Goal: Information Seeking & Learning: Learn about a topic

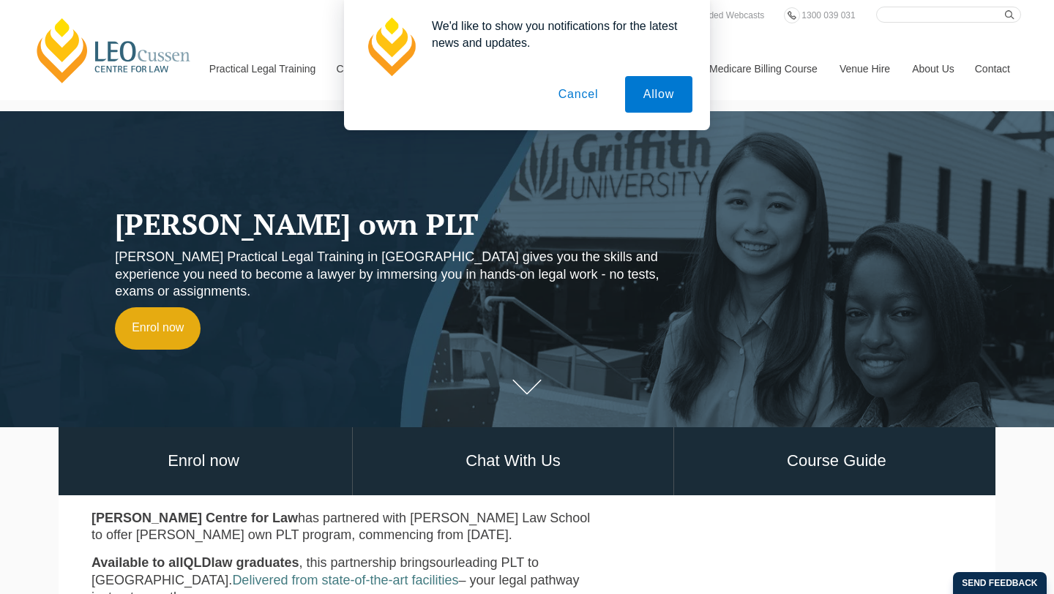
click at [582, 94] on button "Cancel" at bounding box center [578, 94] width 77 height 37
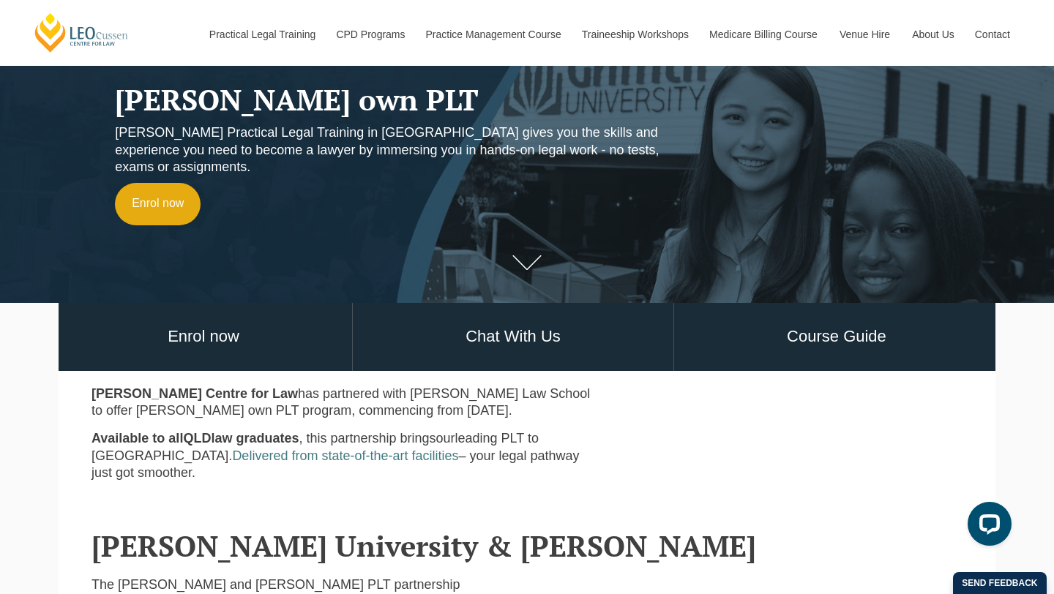
scroll to position [131, 0]
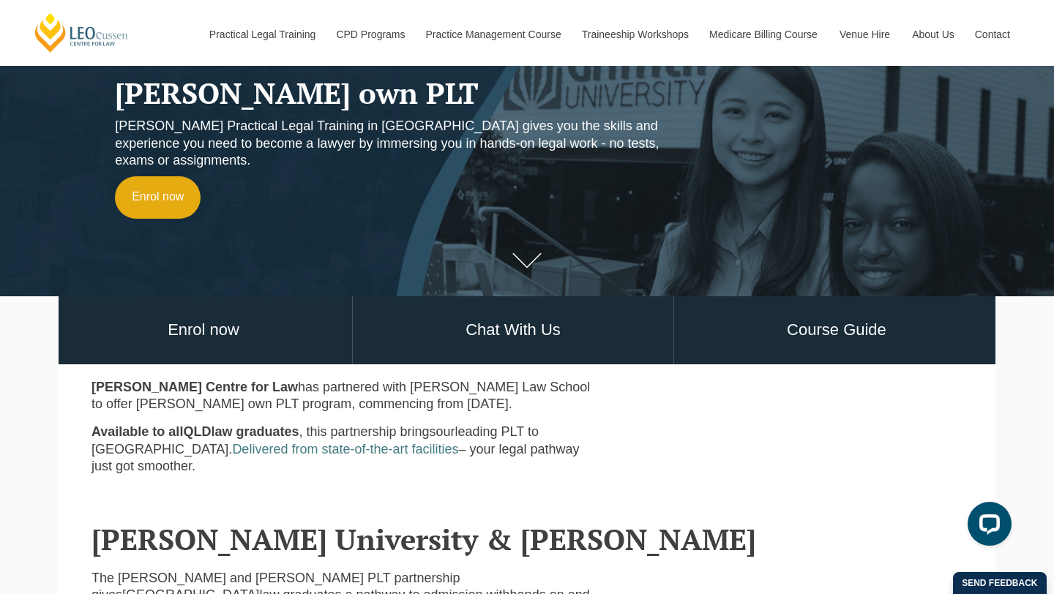
click at [516, 255] on icon at bounding box center [526, 260] width 29 height 15
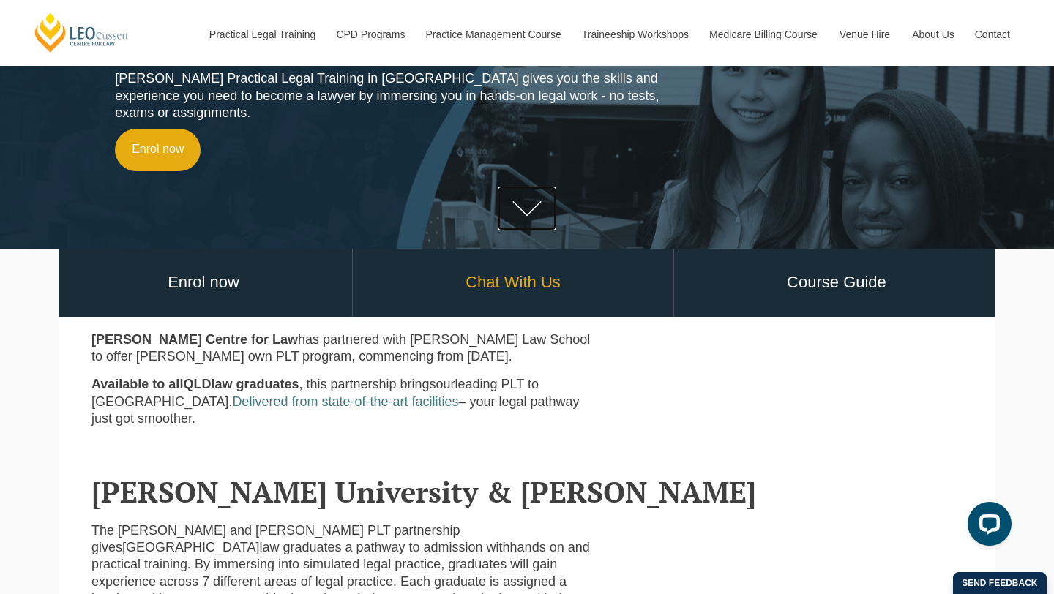
scroll to position [188, 0]
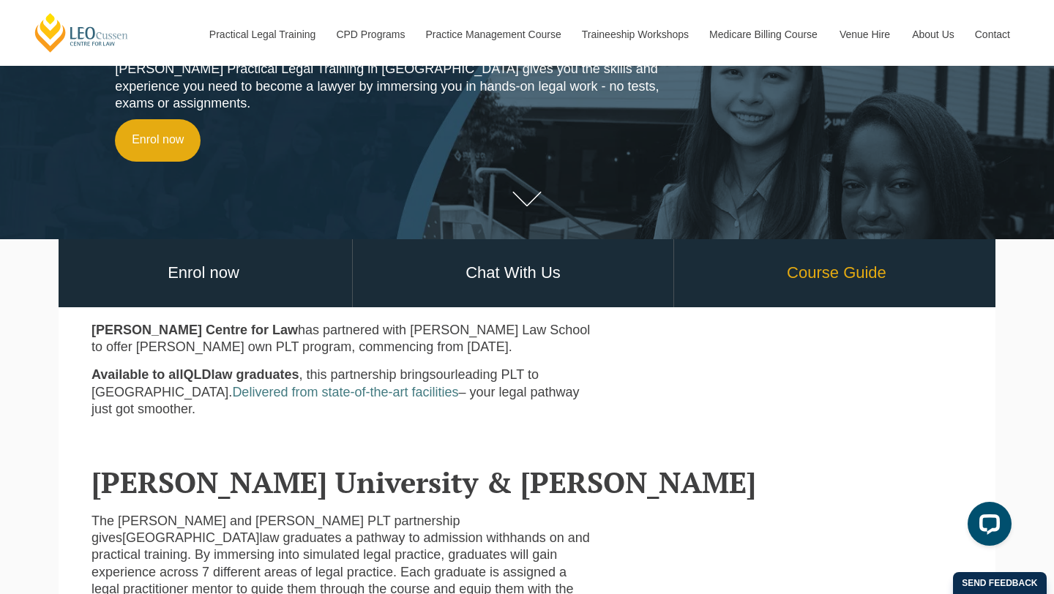
click at [843, 255] on link "Course Guide" at bounding box center [836, 273] width 325 height 68
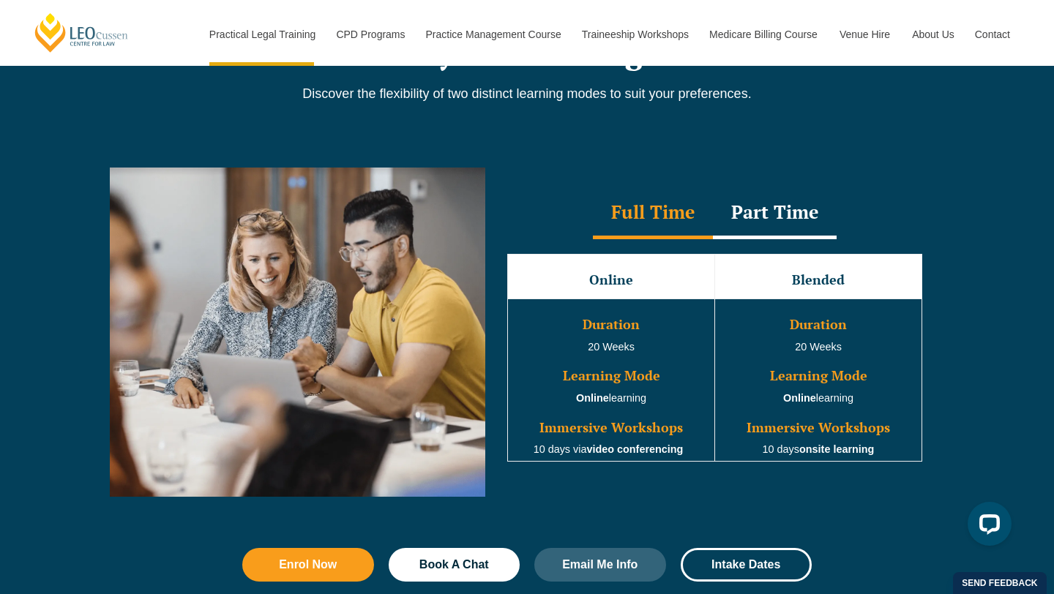
scroll to position [1267, 0]
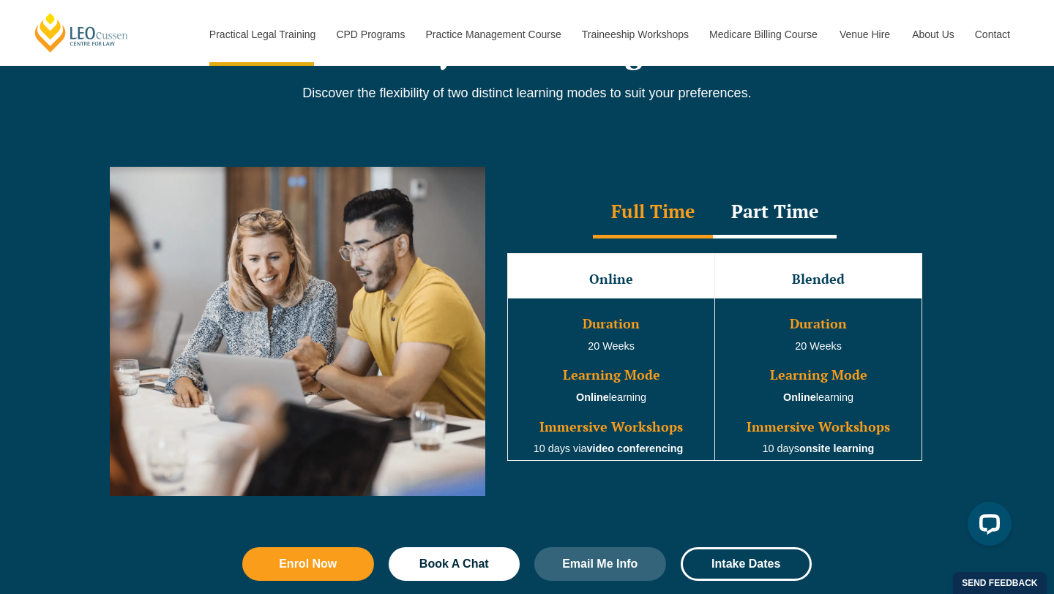
click at [789, 208] on div "Part Time" at bounding box center [775, 212] width 124 height 51
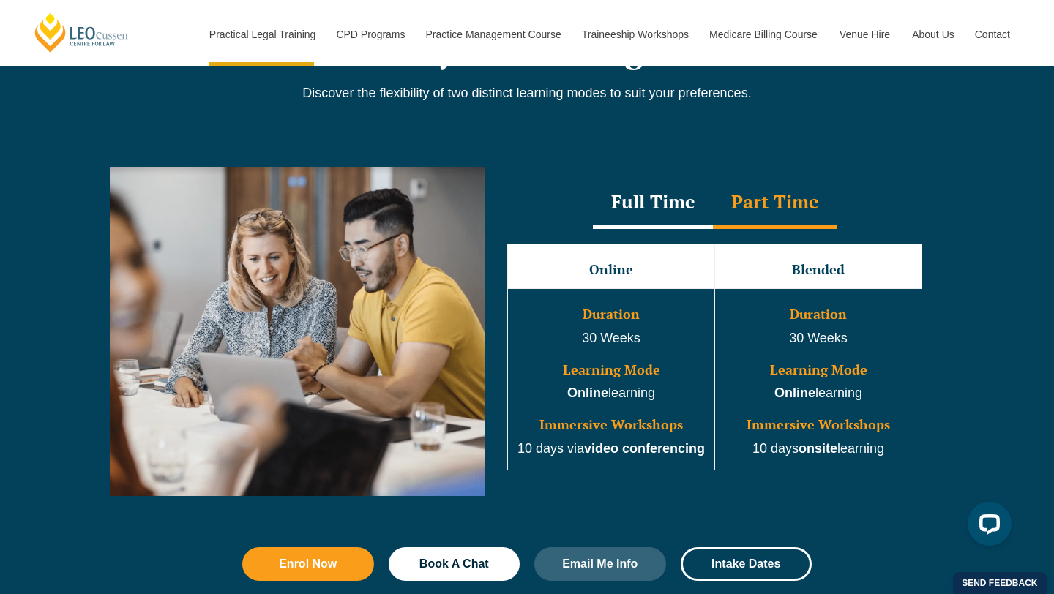
click at [668, 211] on div "Full Time" at bounding box center [653, 203] width 120 height 51
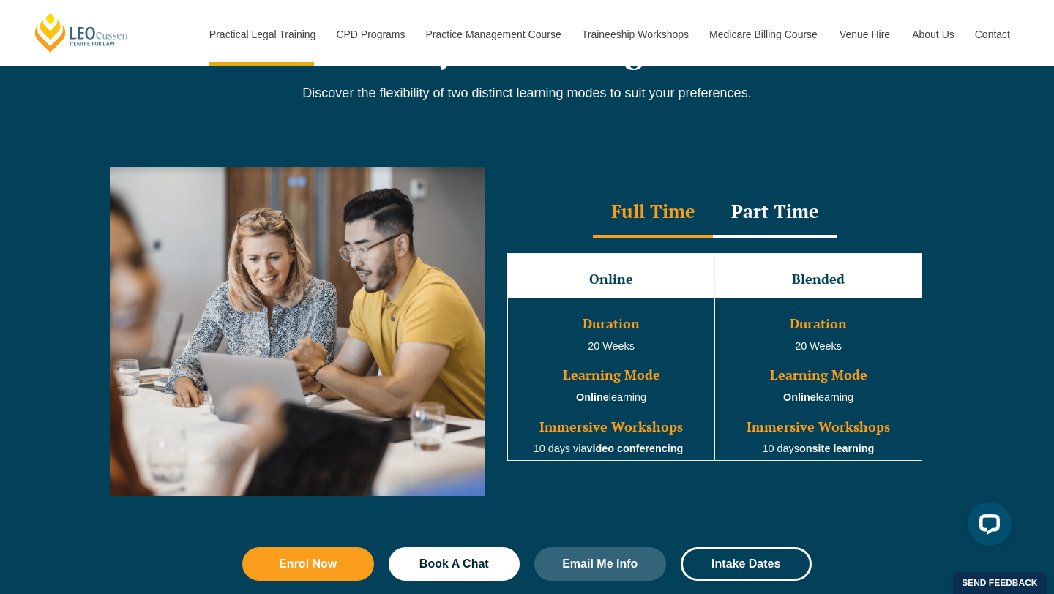
click at [763, 207] on div "Part Time" at bounding box center [775, 212] width 124 height 51
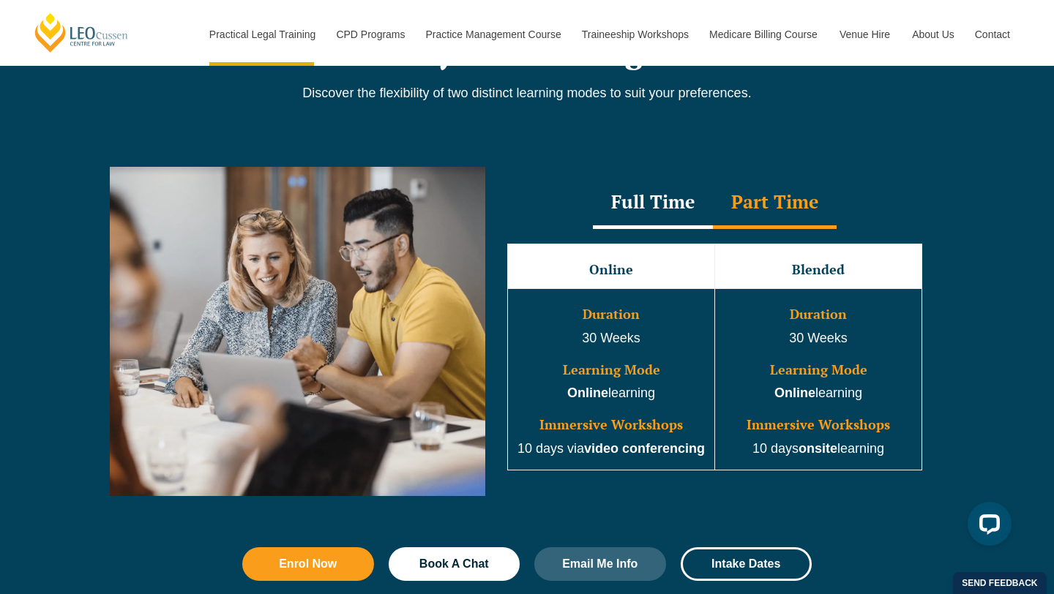
click at [669, 205] on div "Full Time" at bounding box center [653, 203] width 120 height 51
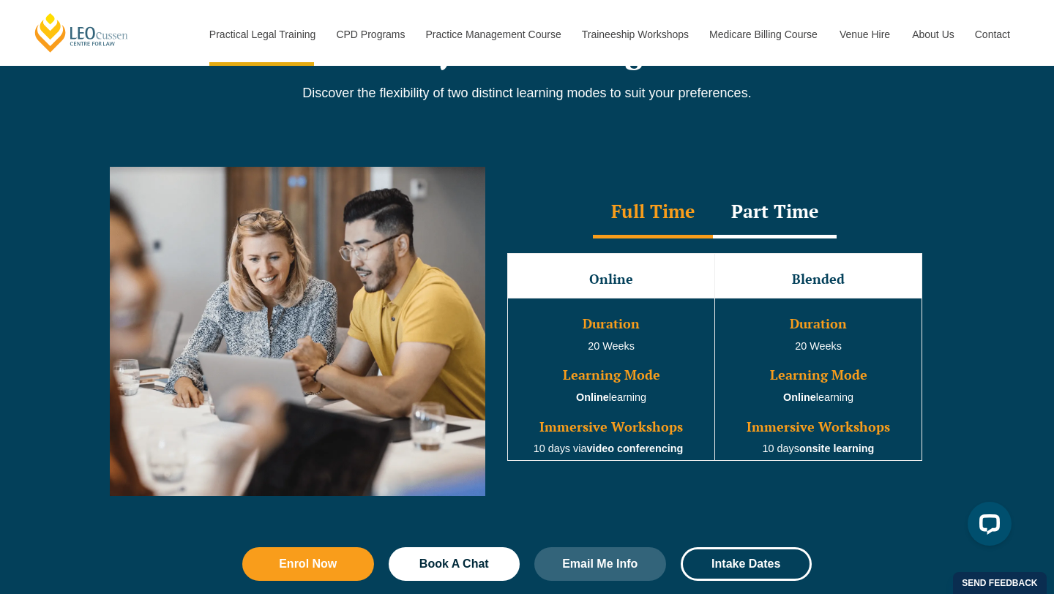
click at [759, 208] on div "Part Time" at bounding box center [775, 212] width 124 height 51
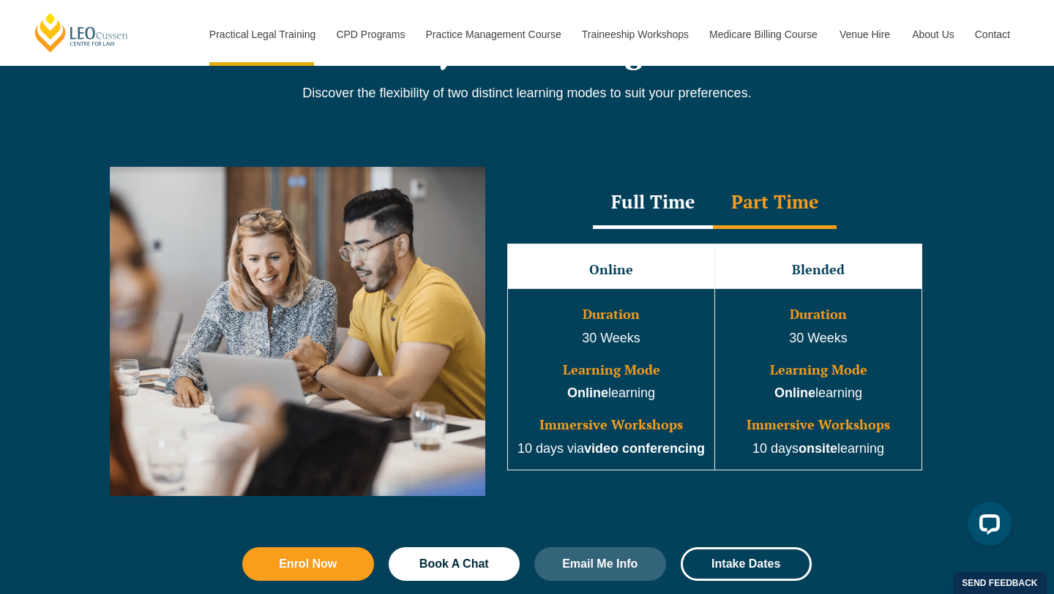
click at [660, 189] on div "Full Time" at bounding box center [653, 203] width 120 height 51
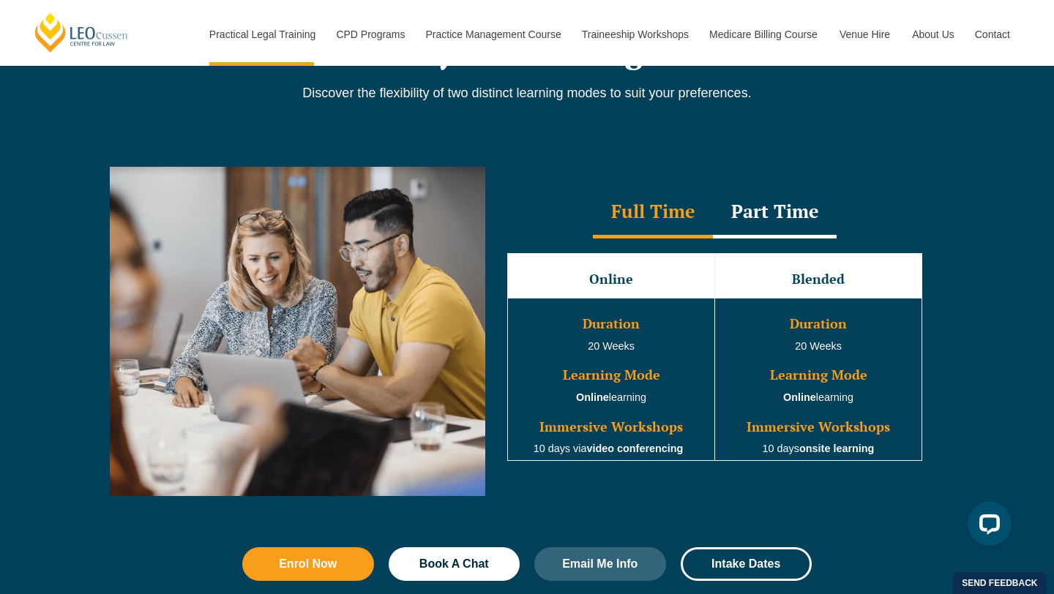
click at [752, 221] on div "Part Time" at bounding box center [775, 212] width 124 height 51
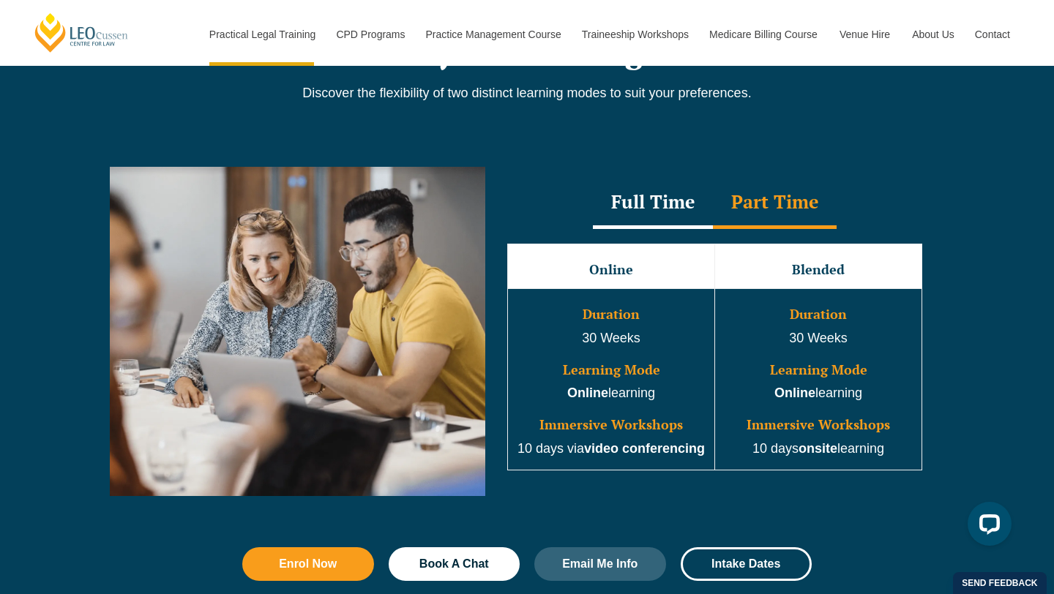
click at [660, 225] on div "Full Time" at bounding box center [653, 203] width 120 height 51
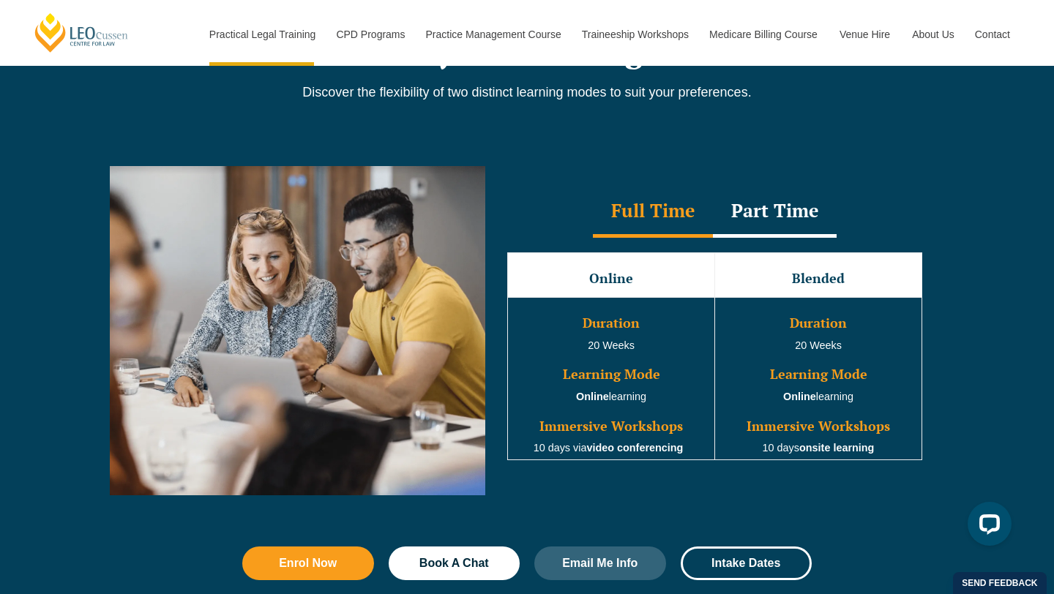
scroll to position [1258, 0]
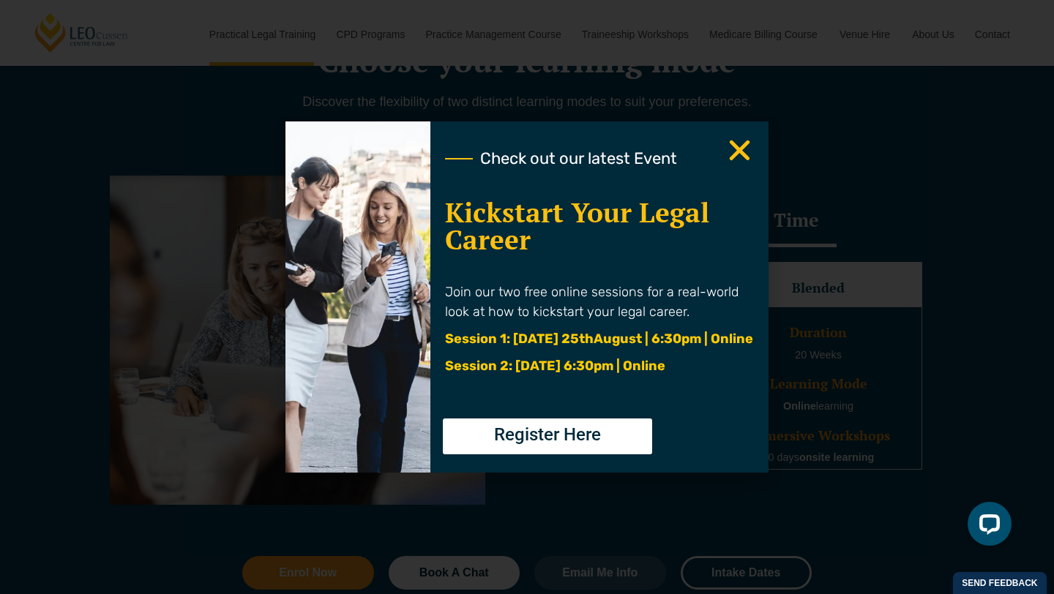
click at [742, 143] on icon "Close" at bounding box center [740, 150] width 29 height 29
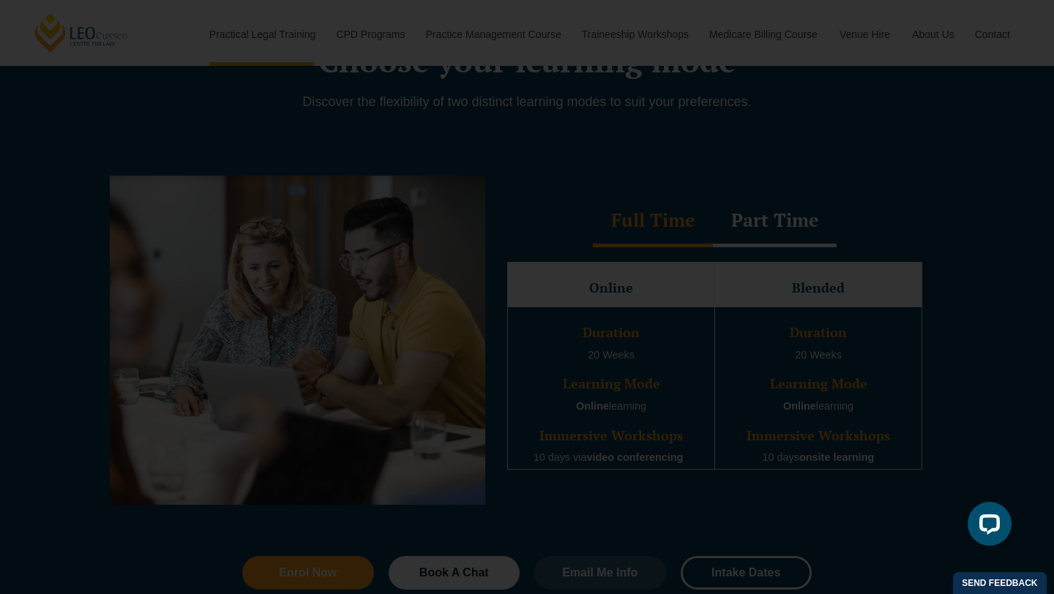
click at [739, 138] on icon "Close" at bounding box center [740, 150] width 29 height 29
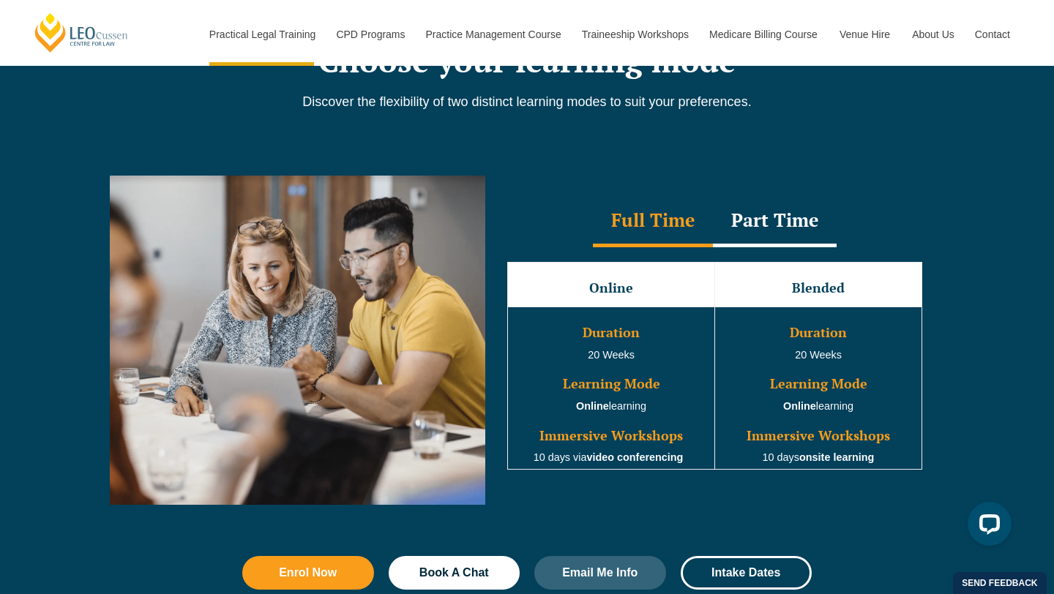
click at [761, 217] on div "Part Time" at bounding box center [775, 221] width 124 height 51
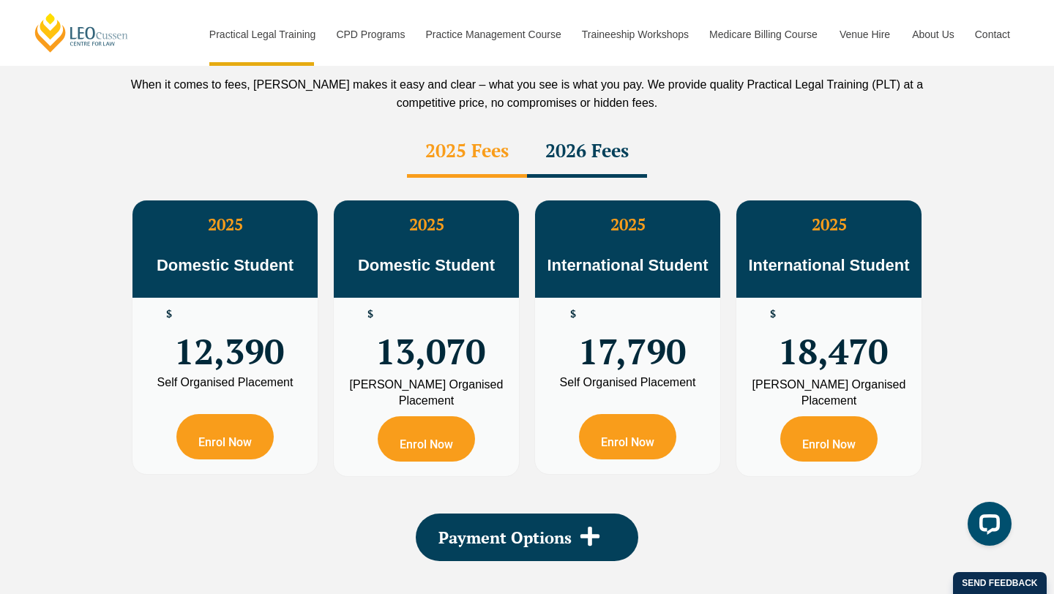
scroll to position [2605, 0]
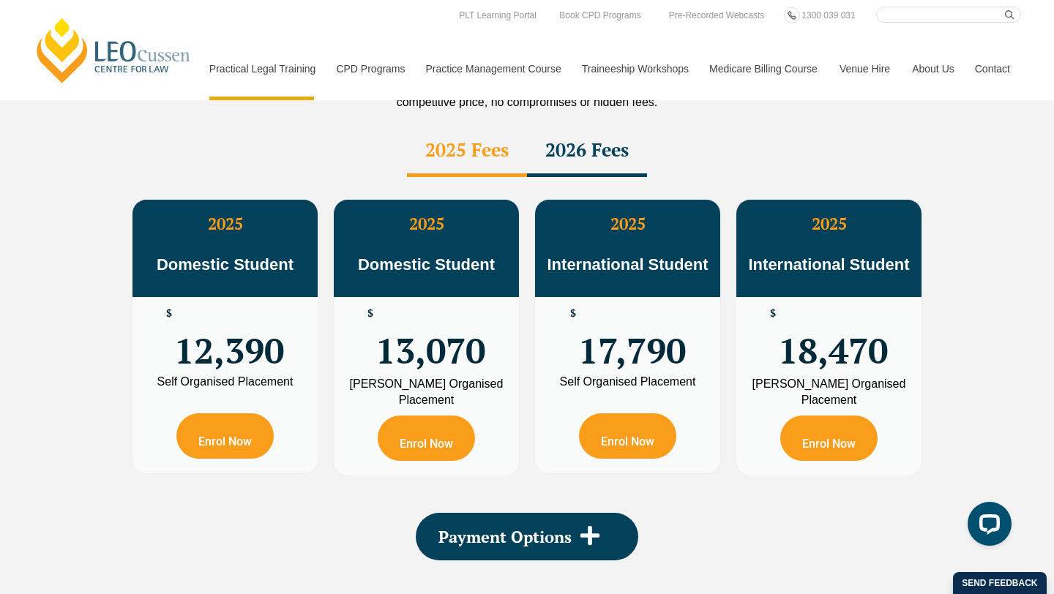
click at [583, 126] on div "2026 Fees" at bounding box center [587, 151] width 120 height 51
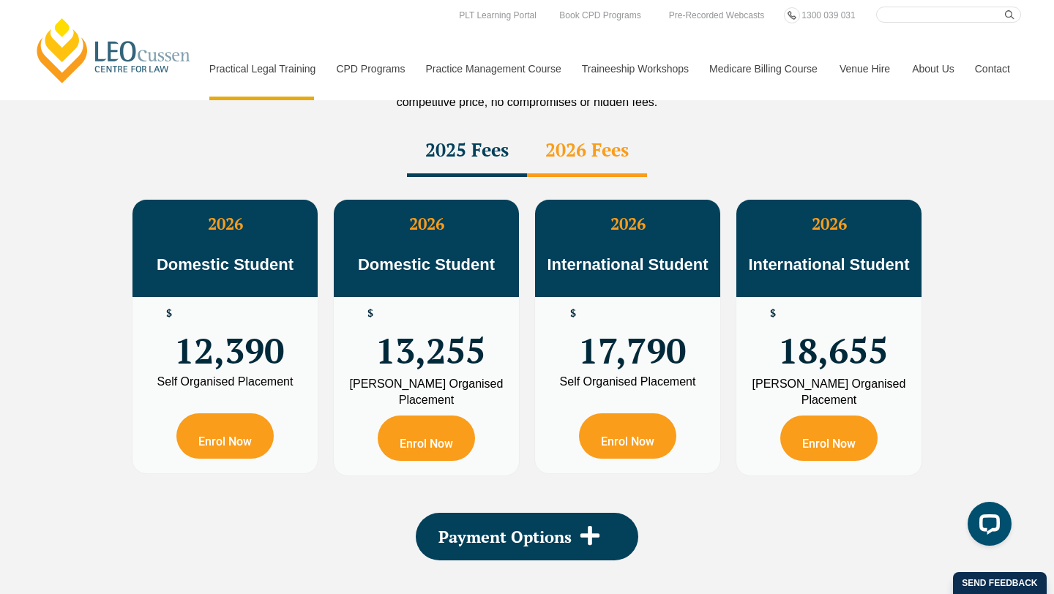
click at [458, 141] on div "2025 Fees" at bounding box center [467, 151] width 120 height 51
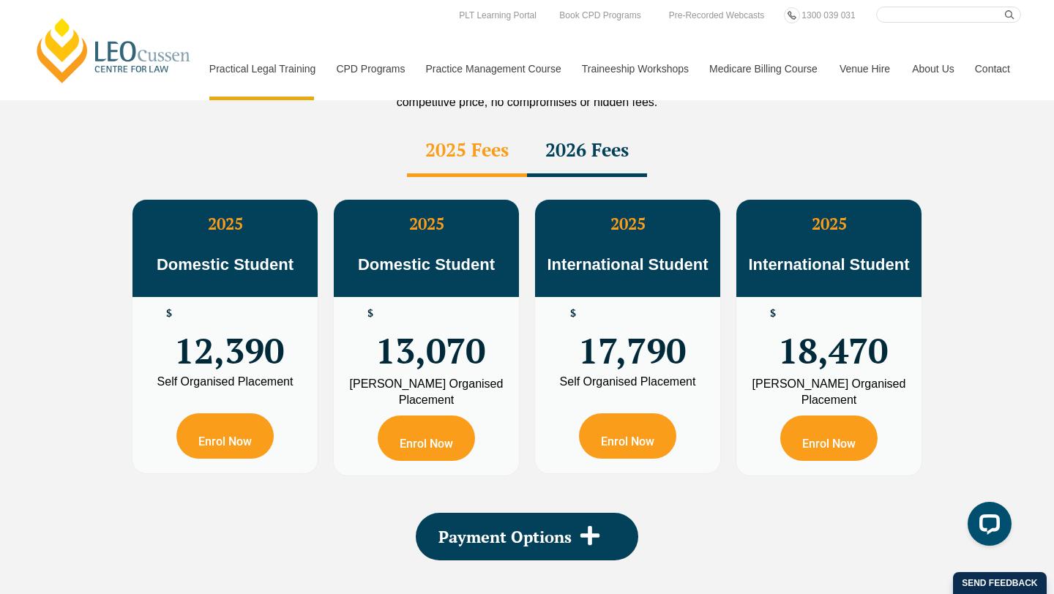
click at [597, 126] on div "2026 Fees" at bounding box center [587, 151] width 120 height 51
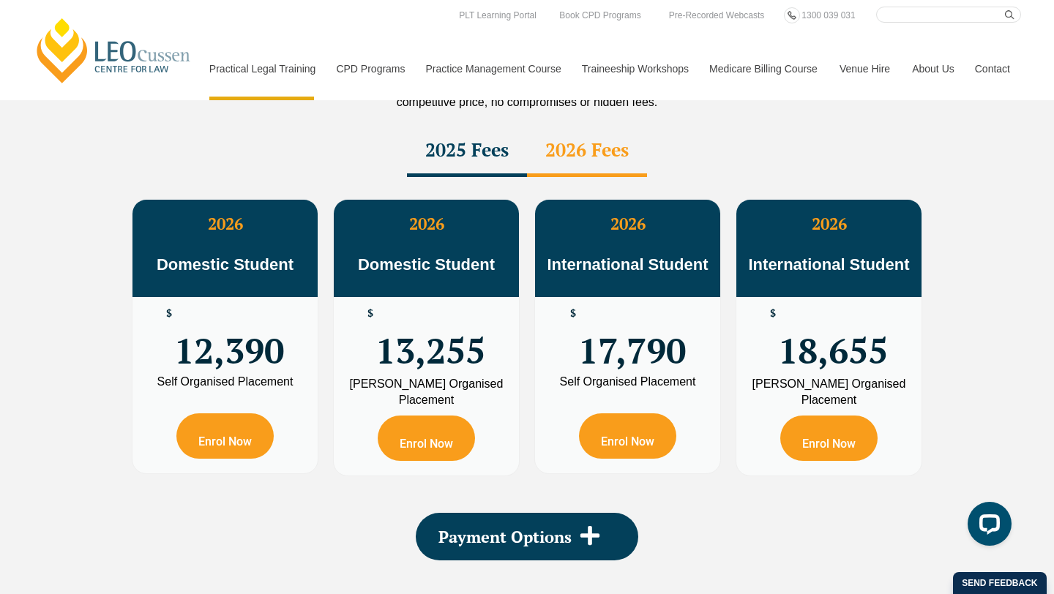
scroll to position [2590, 0]
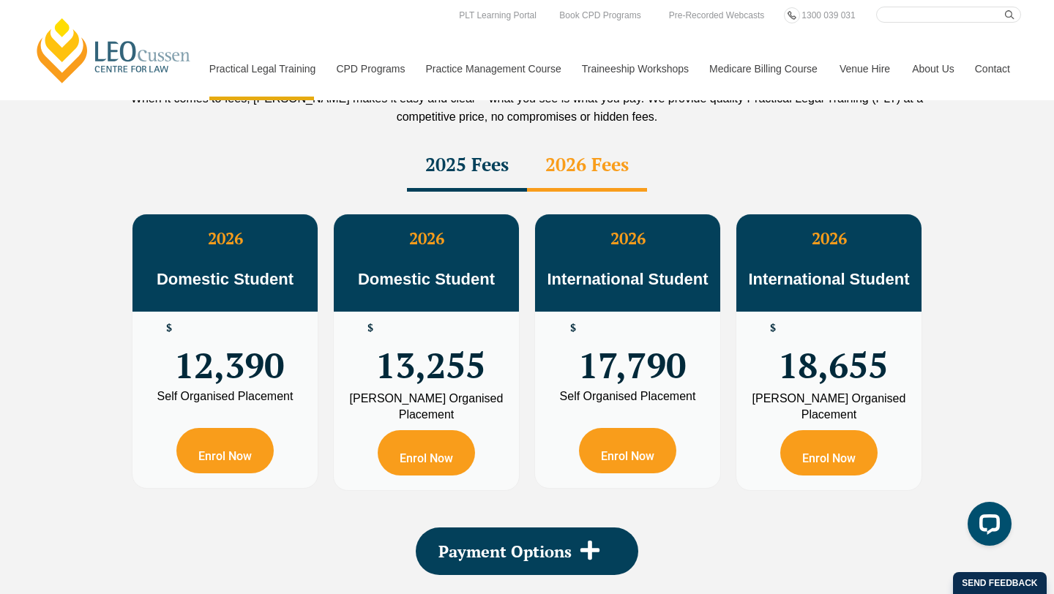
click at [485, 141] on div "2025 Fees" at bounding box center [467, 166] width 120 height 51
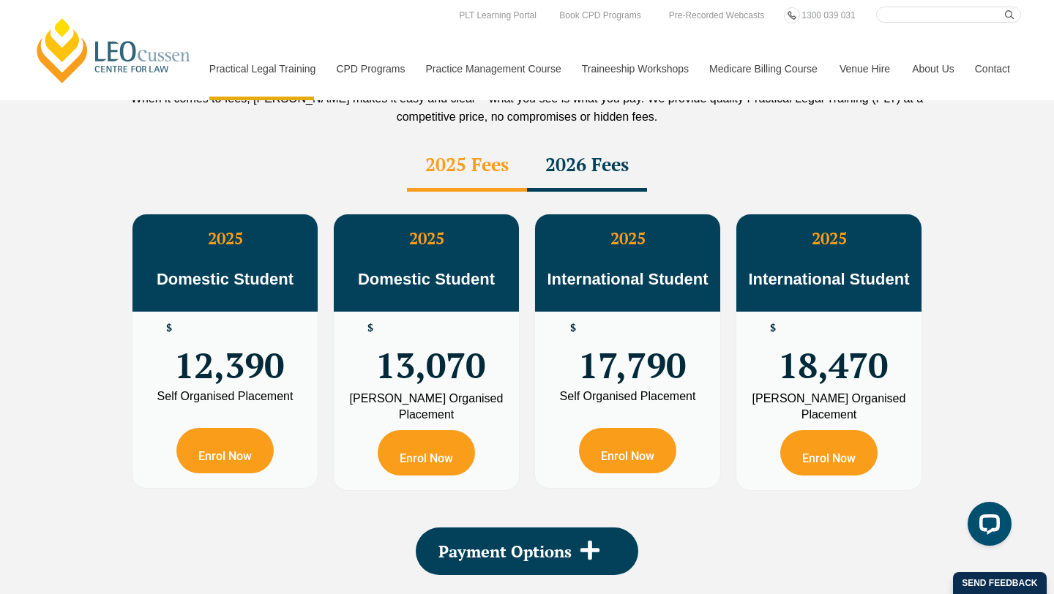
click at [605, 141] on div "2026 Fees" at bounding box center [587, 166] width 120 height 51
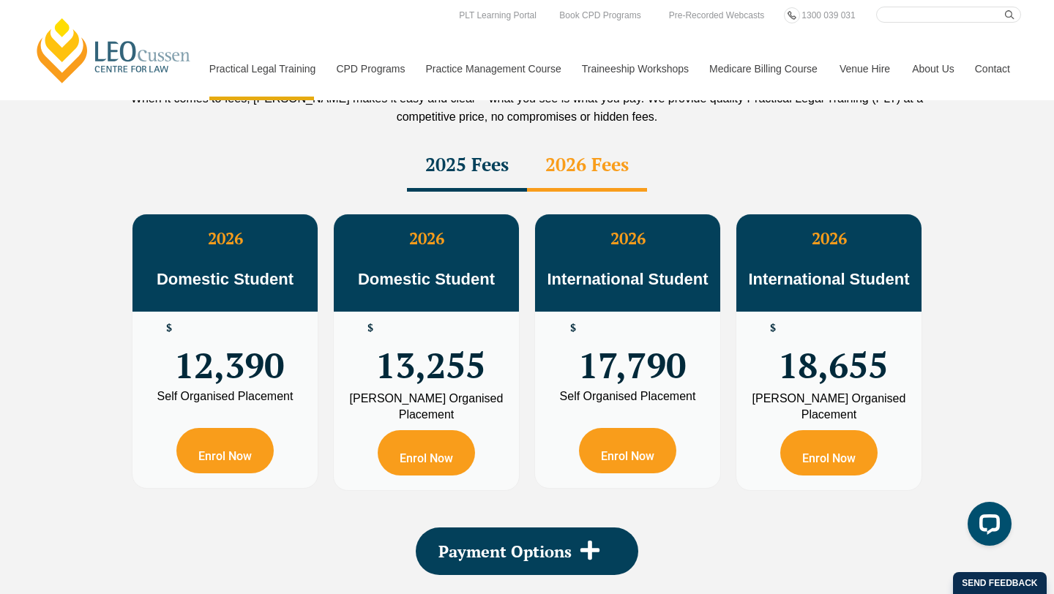
click at [483, 151] on div "2025 Fees" at bounding box center [467, 166] width 120 height 51
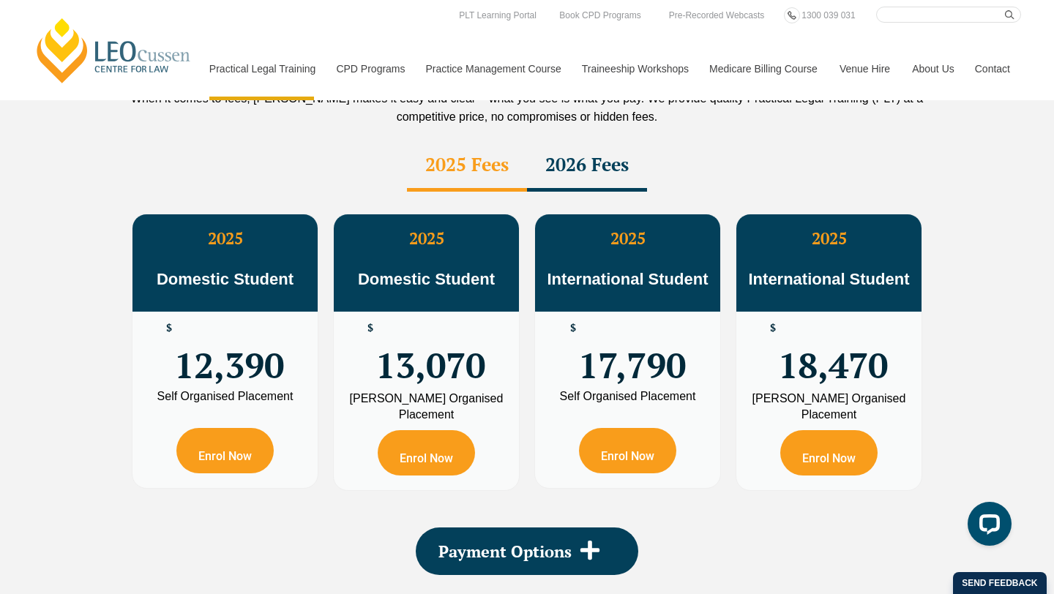
click at [574, 149] on div "2026 Fees" at bounding box center [587, 166] width 120 height 51
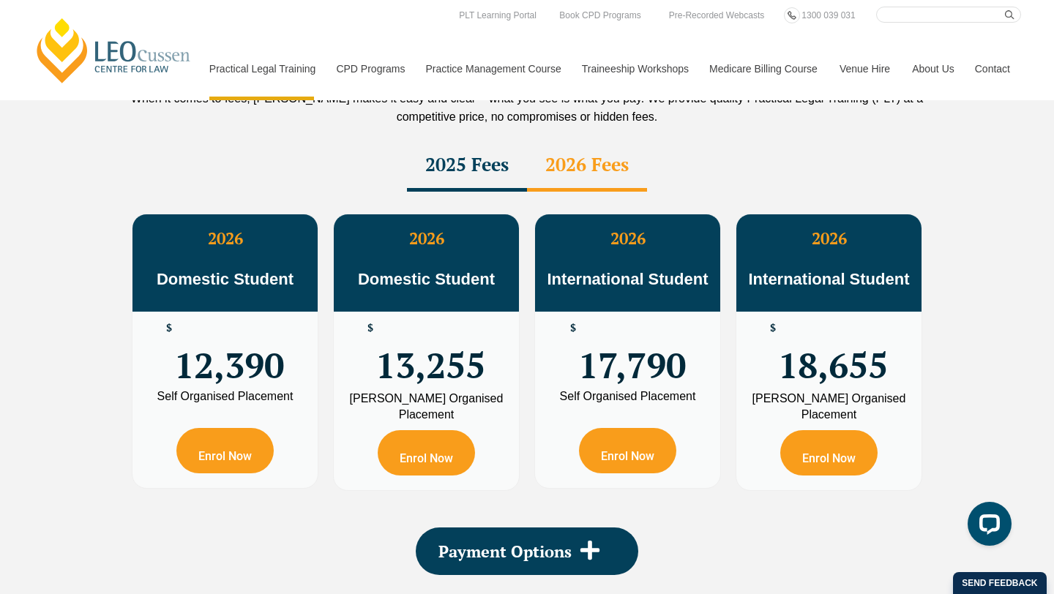
click at [444, 141] on div "2025 Fees" at bounding box center [467, 166] width 120 height 51
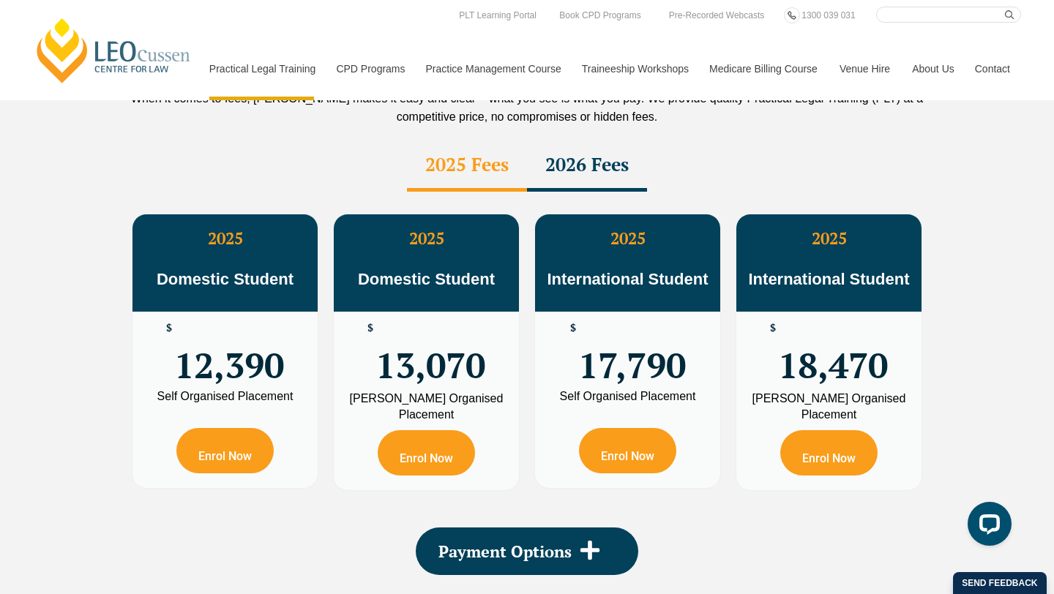
click at [555, 141] on div "2026 Fees" at bounding box center [587, 166] width 120 height 51
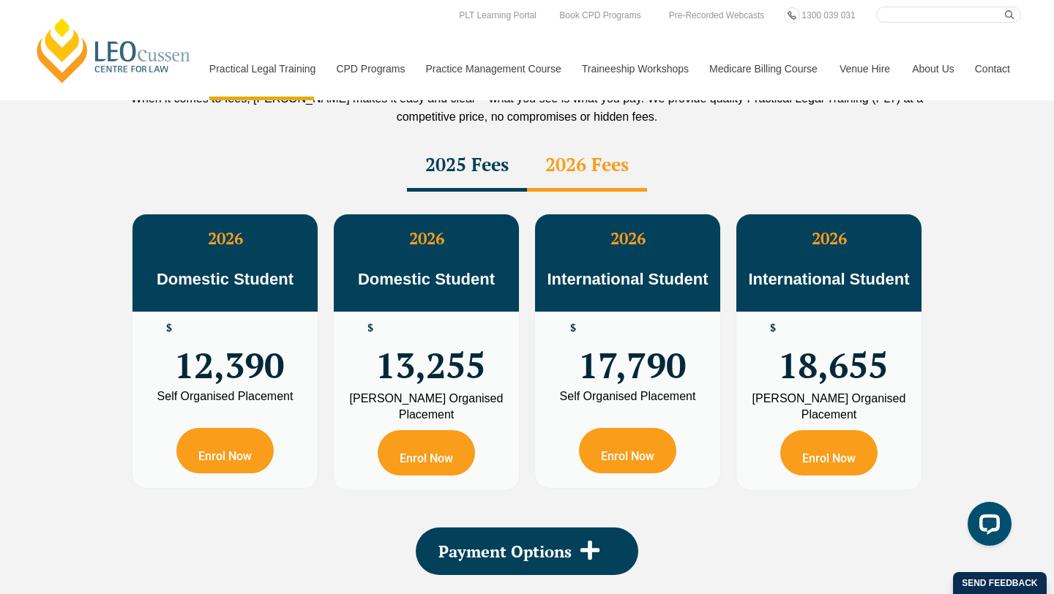
click at [422, 141] on div "2025 Fees" at bounding box center [467, 166] width 120 height 51
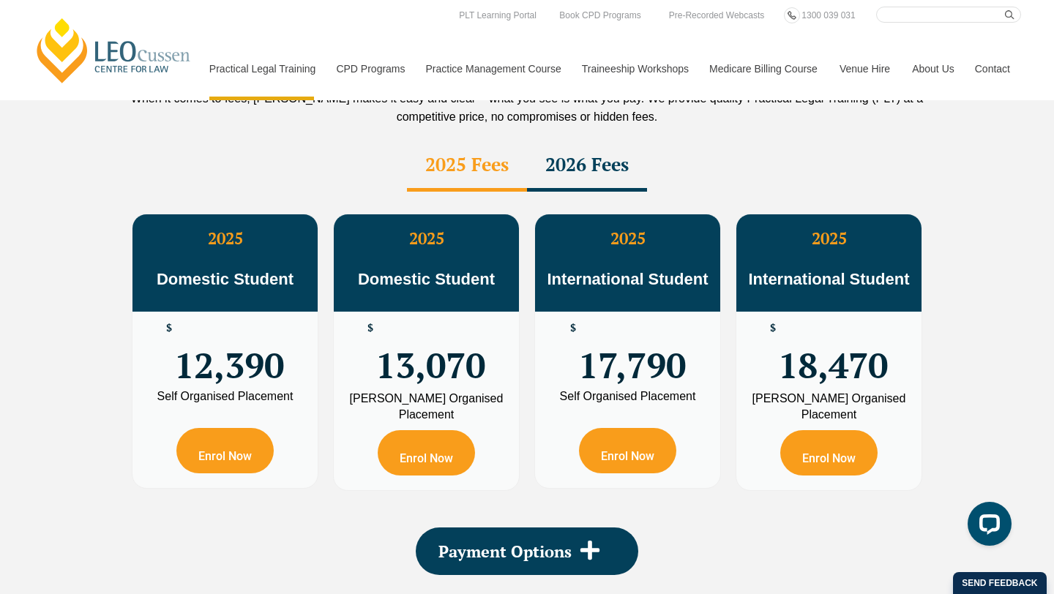
click at [579, 149] on div "2026 Fees" at bounding box center [587, 166] width 120 height 51
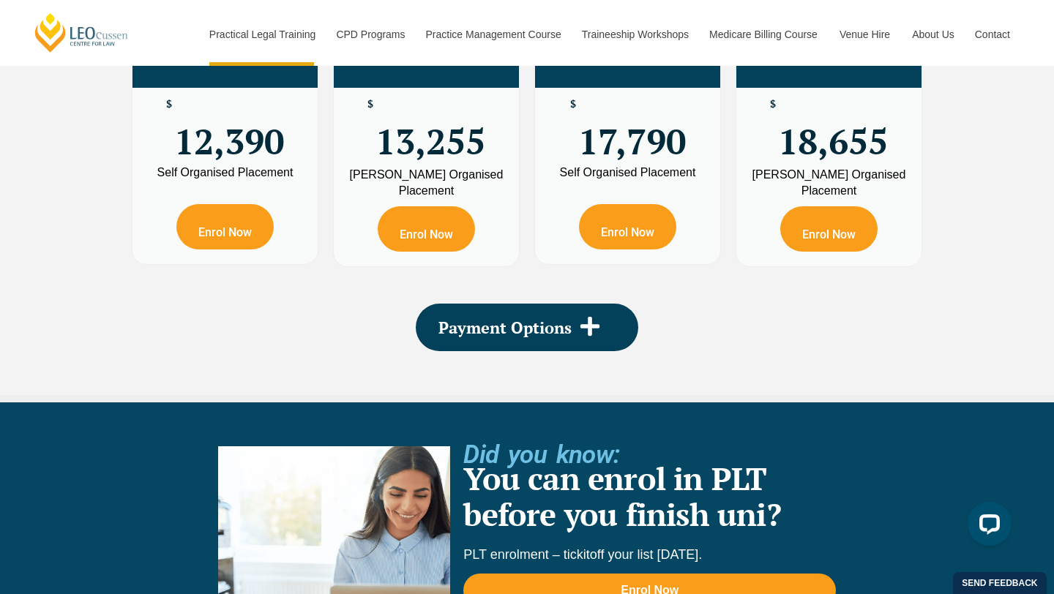
scroll to position [2819, 0]
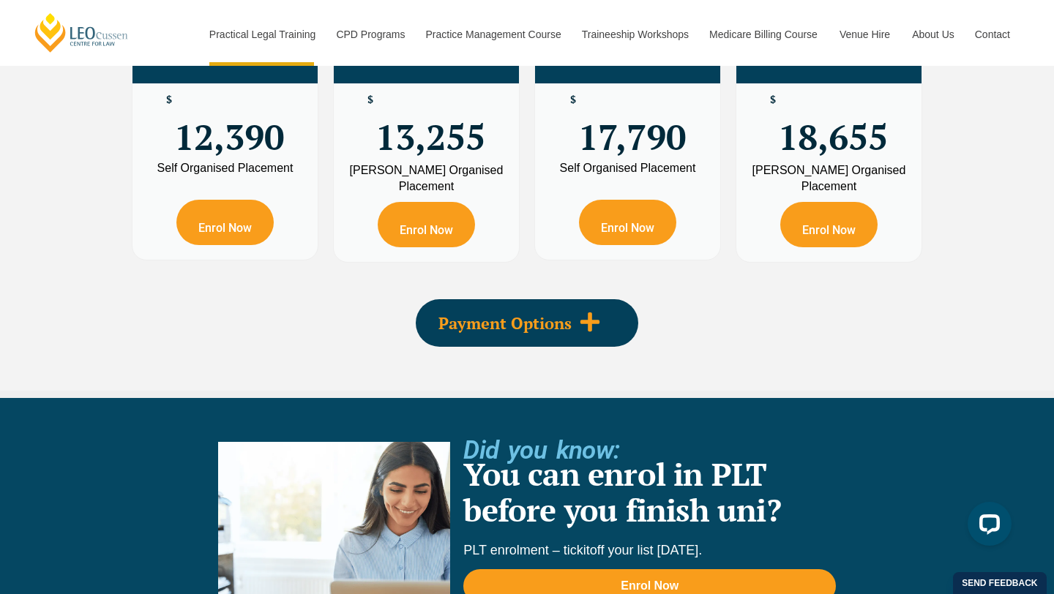
click at [628, 299] on div "Payment Options" at bounding box center [527, 323] width 223 height 48
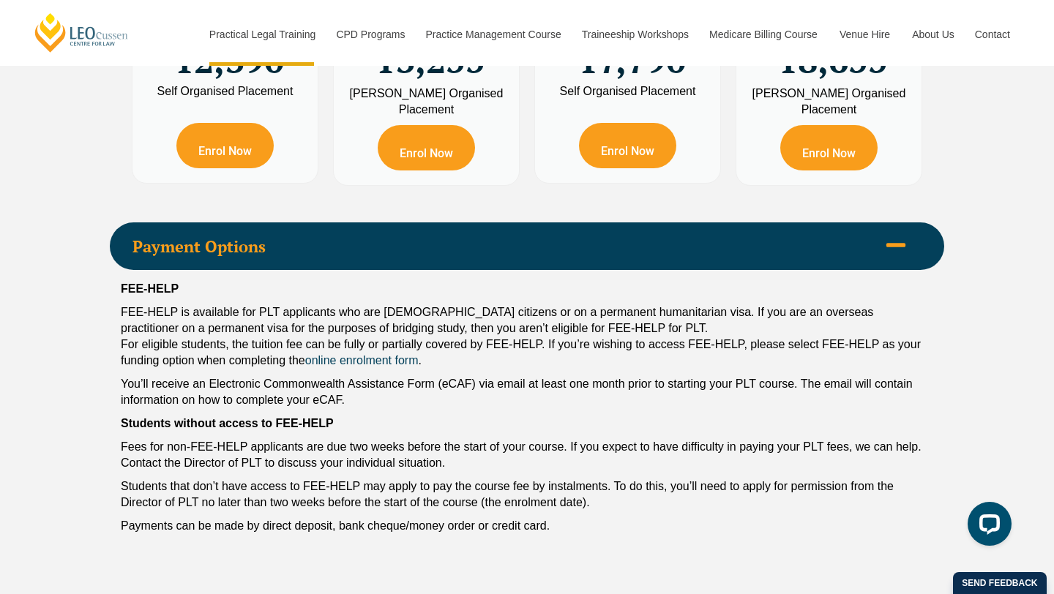
scroll to position [2900, 0]
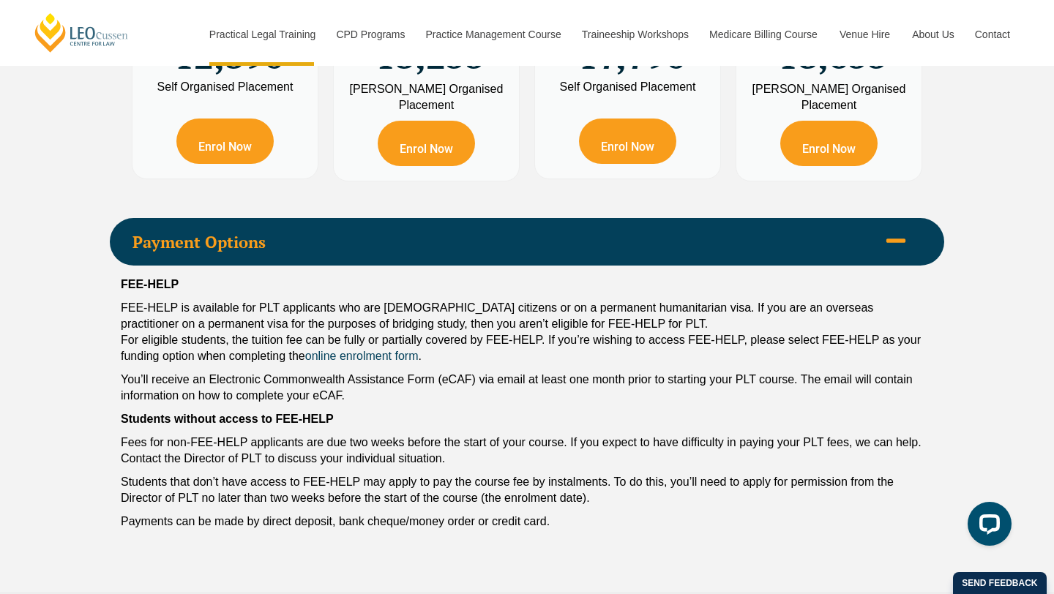
click at [527, 184] on div "PLT Program Fees When it comes to fees, Leo Cussen makes it easy and clear – wh…" at bounding box center [527, 138] width 835 height 909
click at [524, 218] on div "Payment Options" at bounding box center [527, 242] width 835 height 48
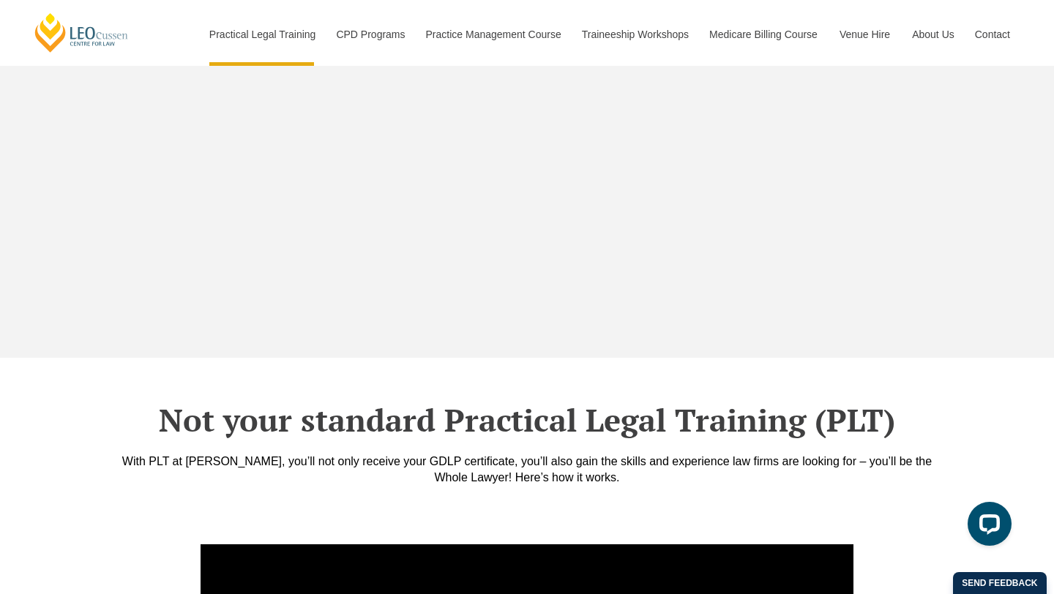
scroll to position [5106, 0]
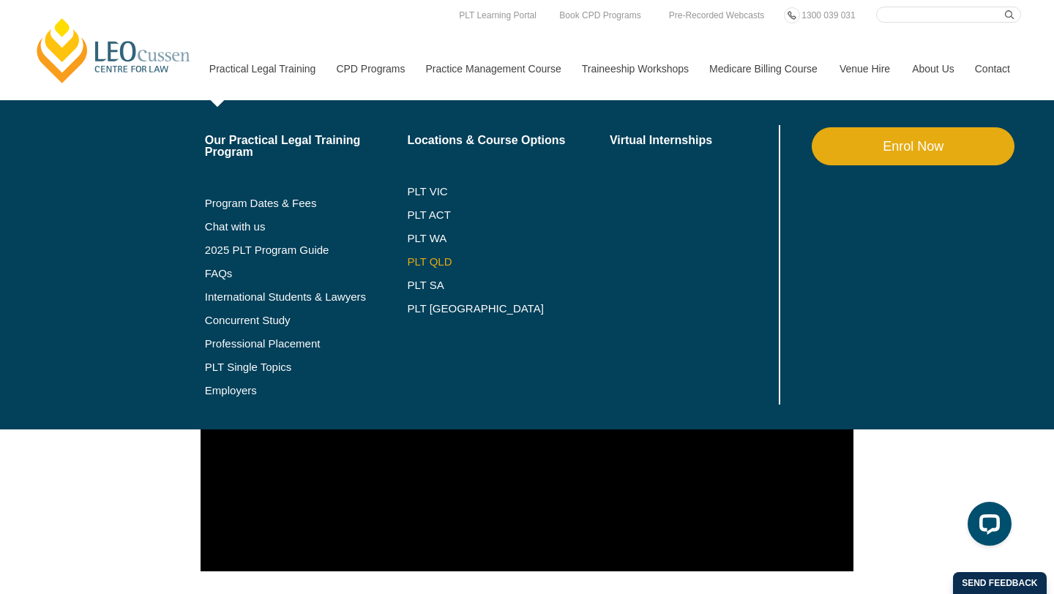
click at [419, 261] on link "PLT QLD" at bounding box center [508, 262] width 203 height 12
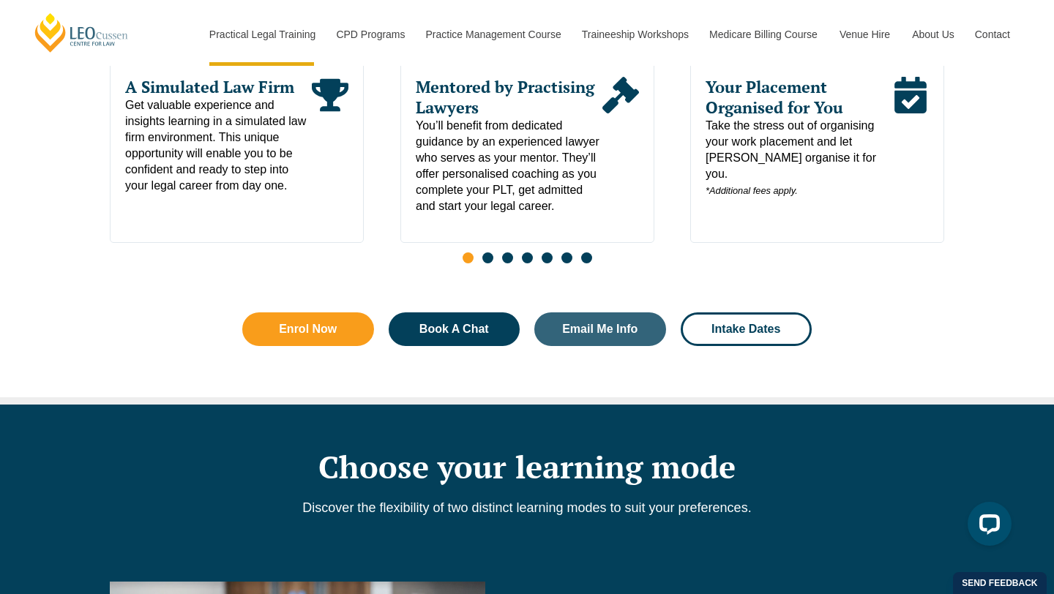
scroll to position [858, 0]
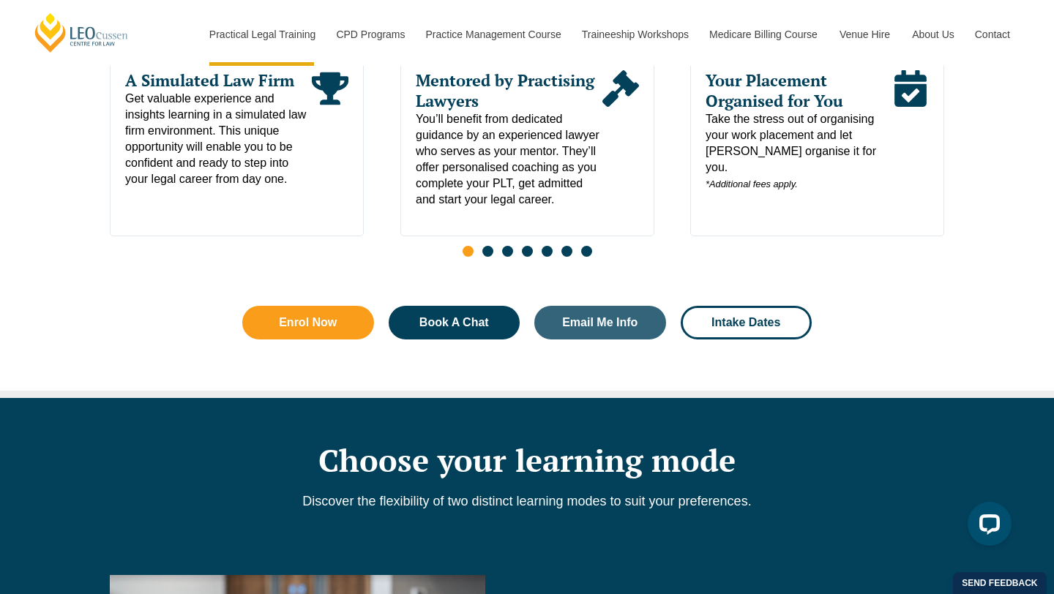
click at [486, 255] on span "Go to slide 2" at bounding box center [487, 251] width 11 height 11
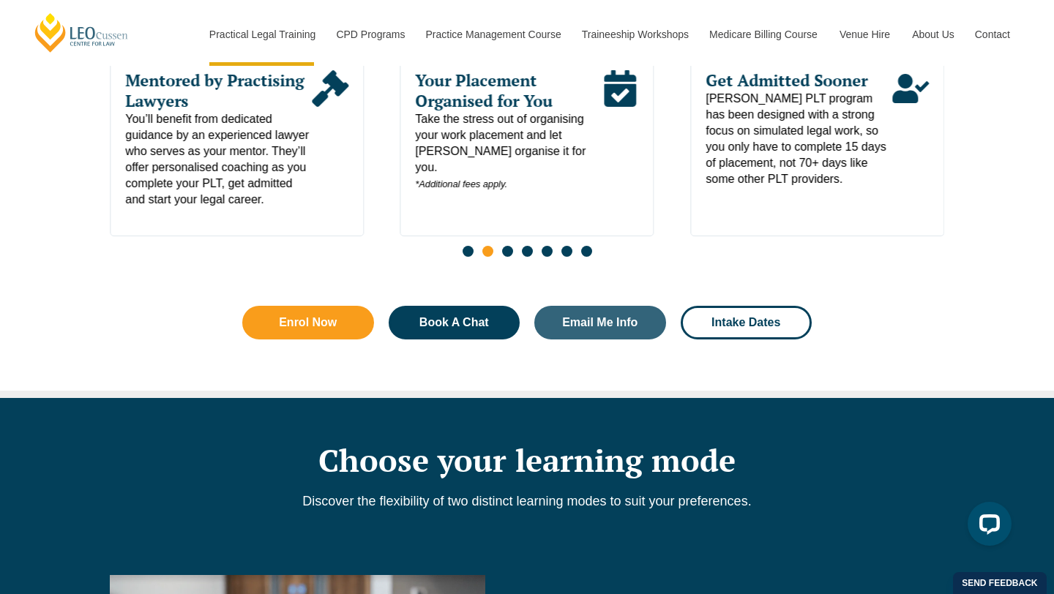
click at [508, 257] on span "Go to slide 3" at bounding box center [507, 251] width 11 height 11
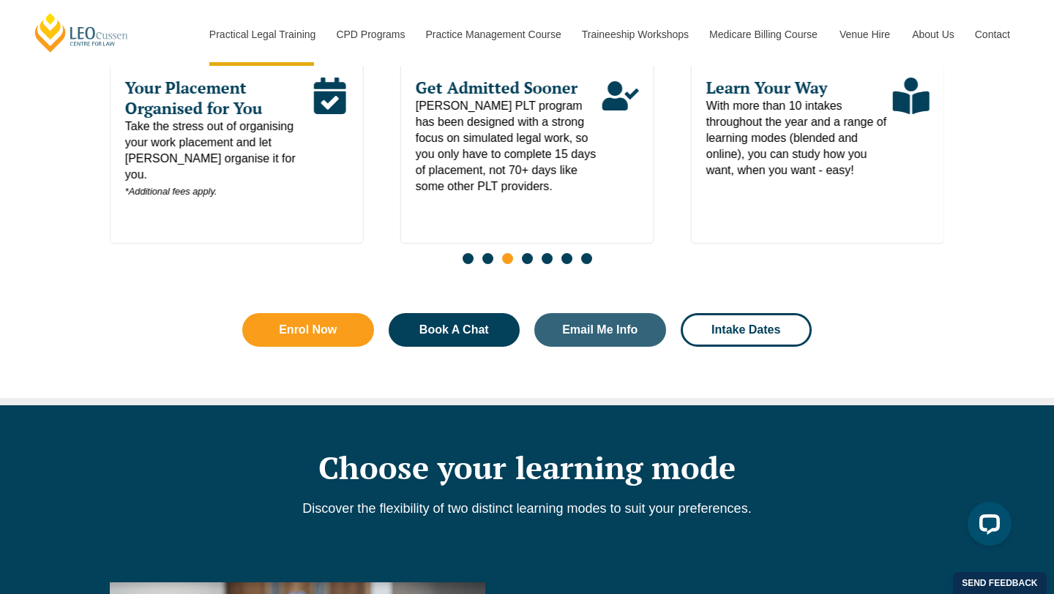
scroll to position [848, 0]
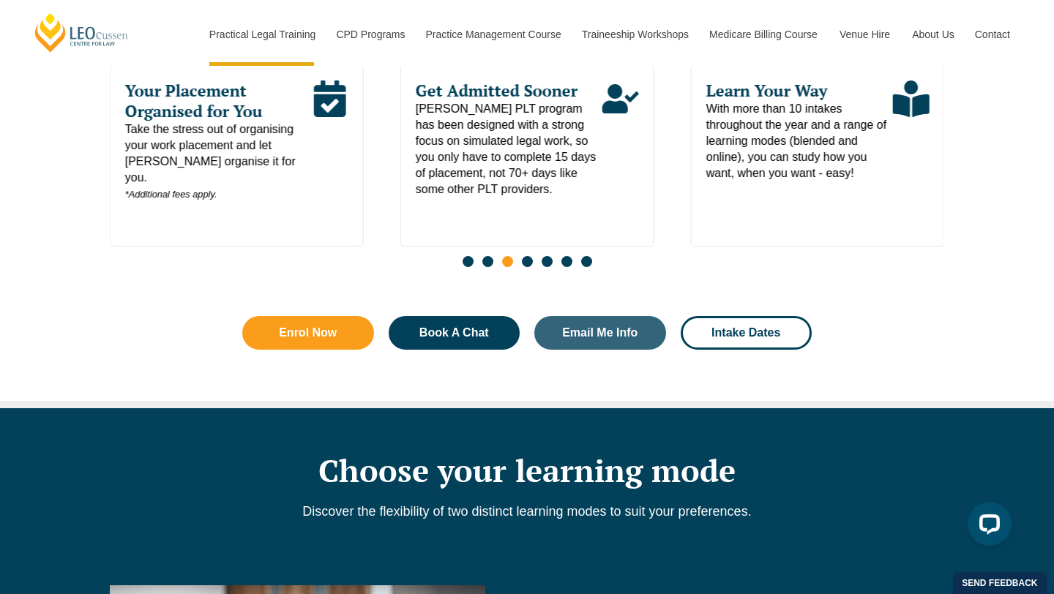
click at [527, 267] on span "Go to slide 4" at bounding box center [527, 261] width 11 height 11
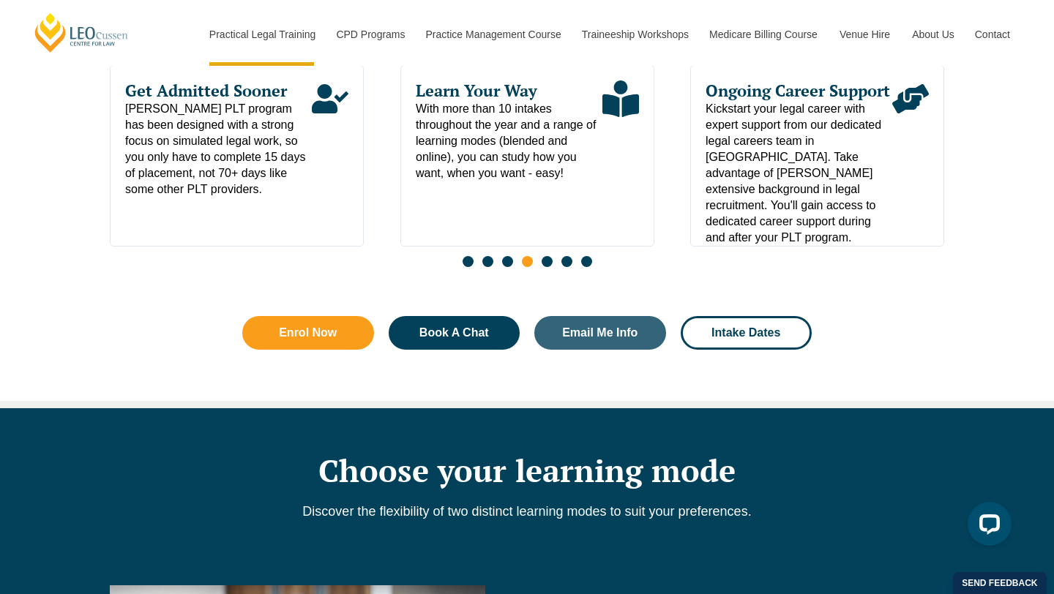
click at [527, 267] on span "Go to slide 4" at bounding box center [527, 261] width 11 height 11
click at [542, 266] on span "Go to slide 5" at bounding box center [547, 261] width 11 height 11
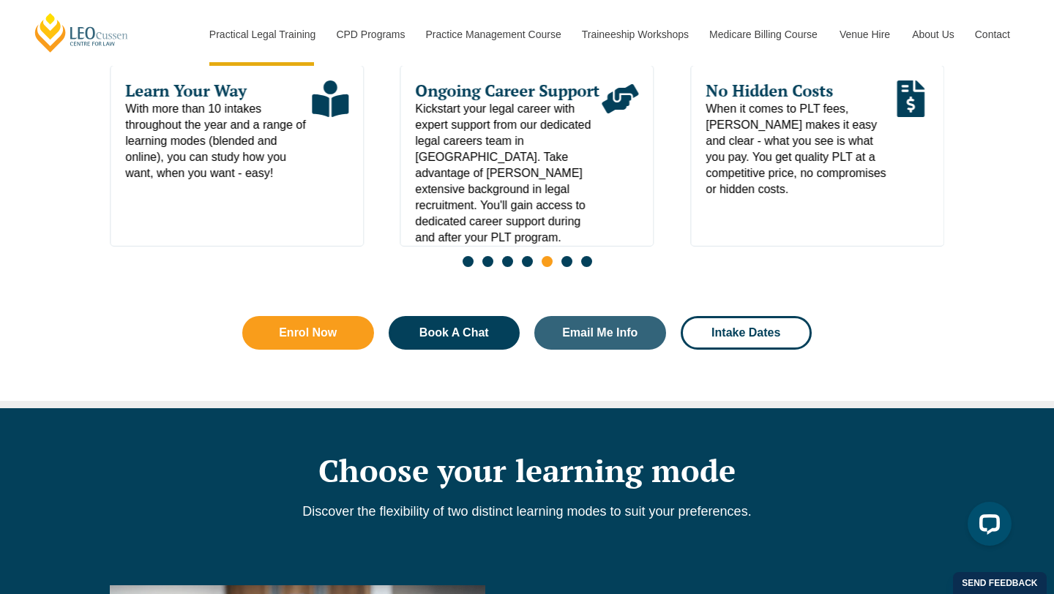
click at [566, 267] on span "Go to slide 6" at bounding box center [567, 261] width 11 height 11
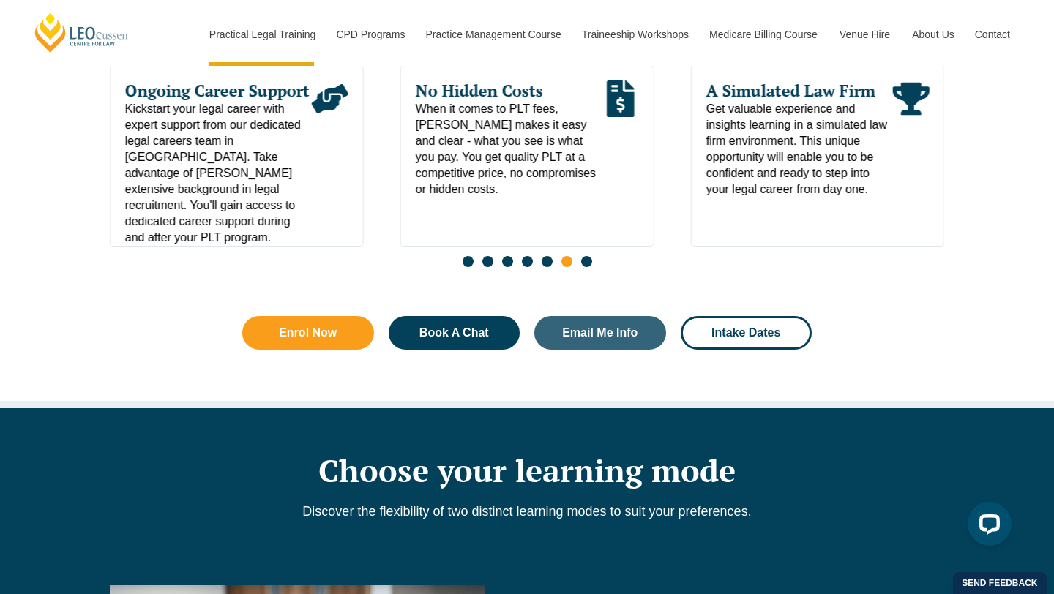
click at [587, 266] on span "Go to slide 7" at bounding box center [586, 261] width 11 height 11
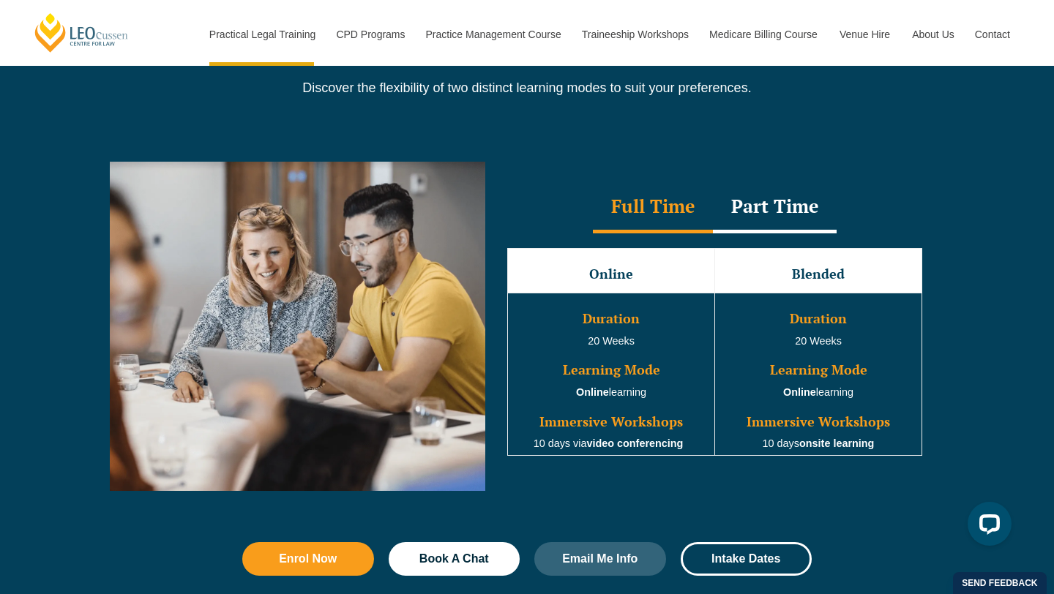
scroll to position [1280, 0]
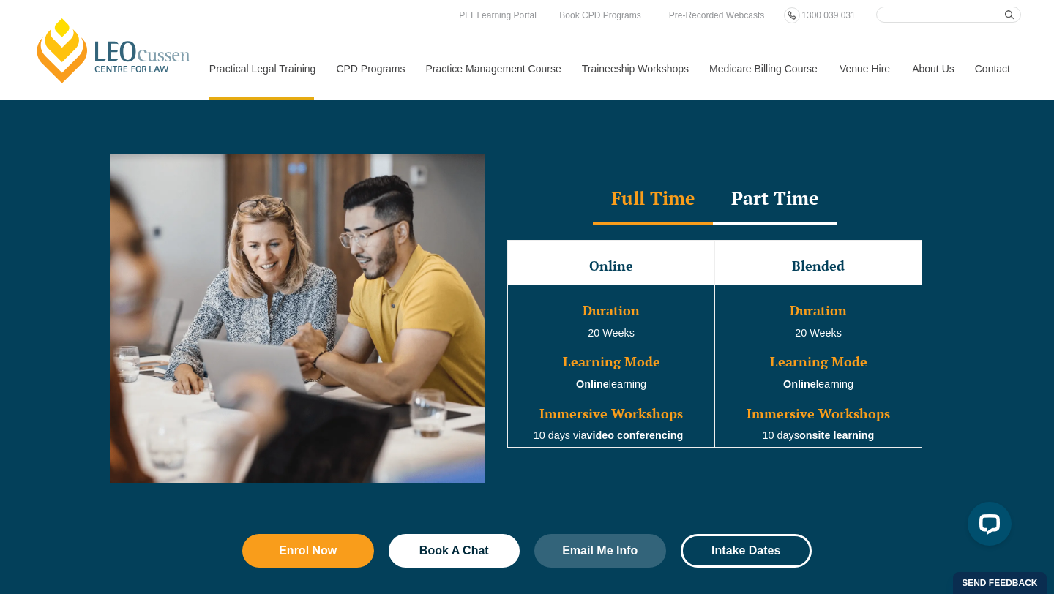
click at [803, 195] on div "Part Time" at bounding box center [775, 199] width 124 height 51
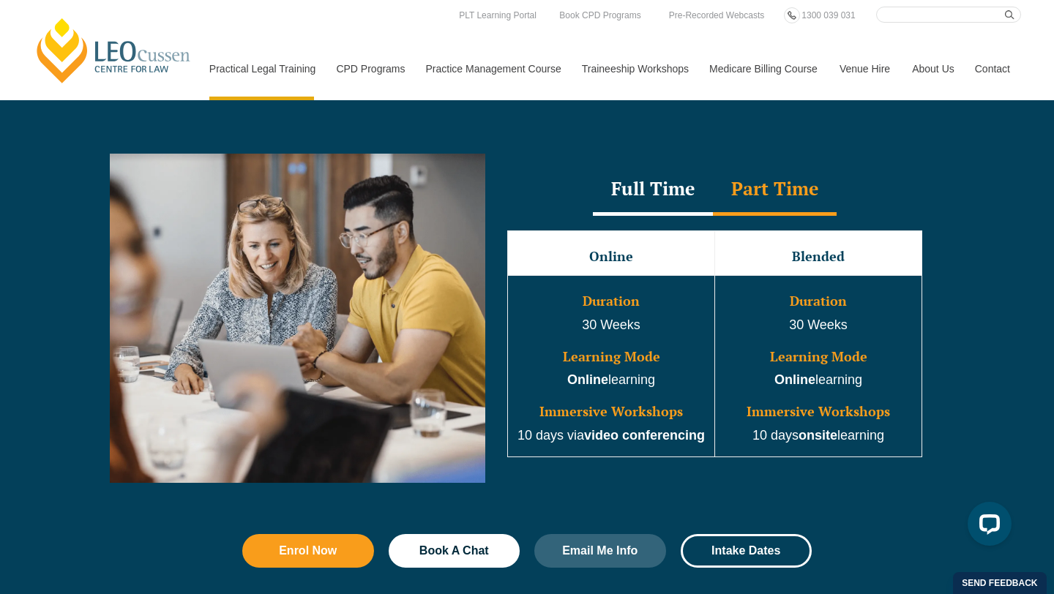
click at [709, 191] on div "Full Time" at bounding box center [653, 190] width 120 height 51
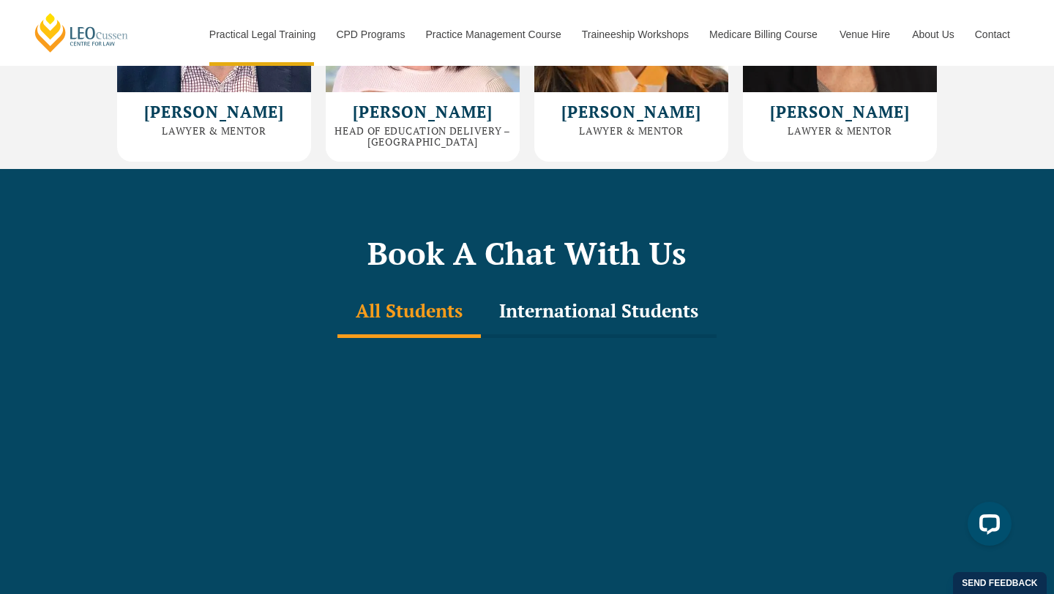
scroll to position [4324, 0]
